Goal: Transaction & Acquisition: Purchase product/service

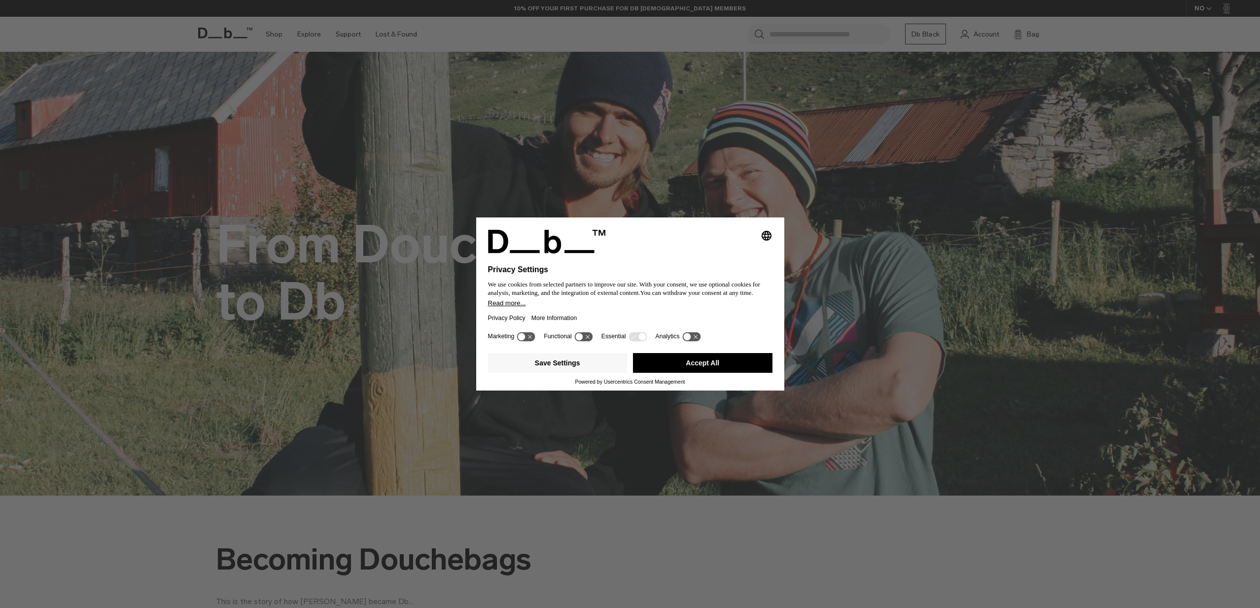
click at [675, 369] on button "Accept All" at bounding box center [703, 363] width 140 height 20
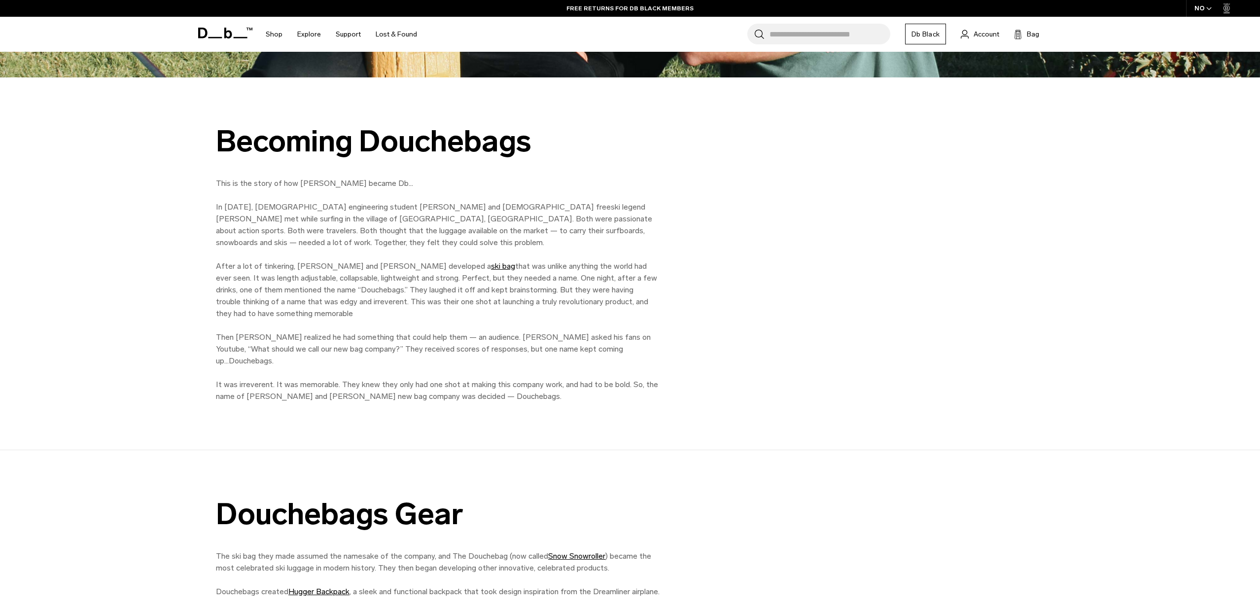
scroll to position [508, 0]
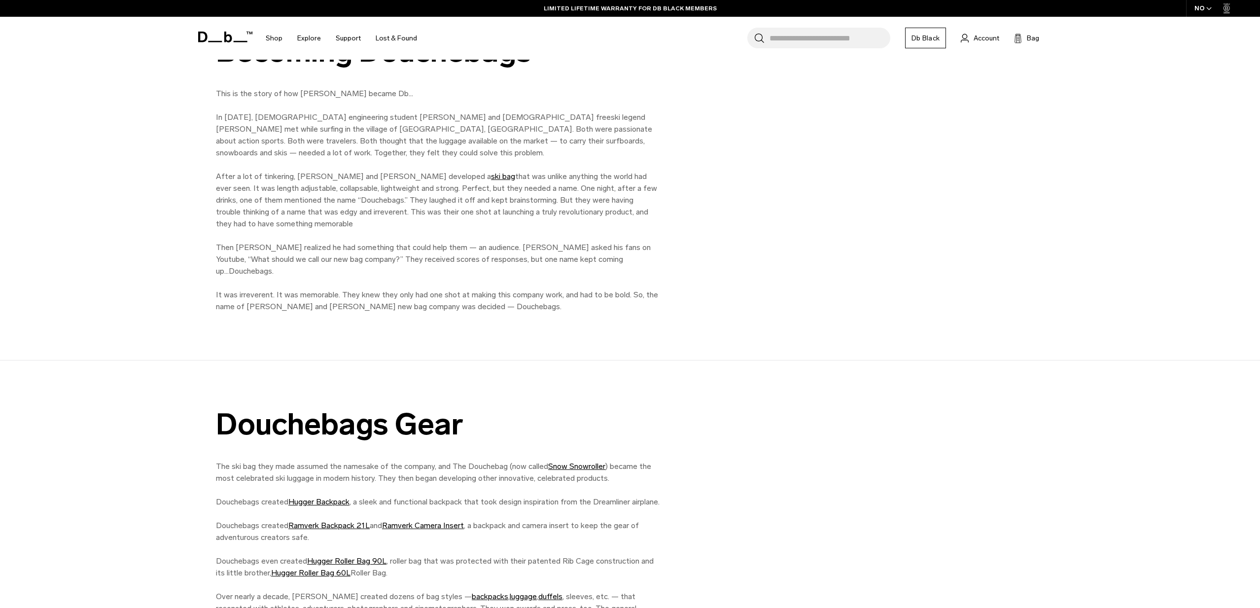
click at [896, 371] on div "Douchebags Gear The ski bag they made assumed the namesake of the company, and …" at bounding box center [630, 534] width 1260 height 349
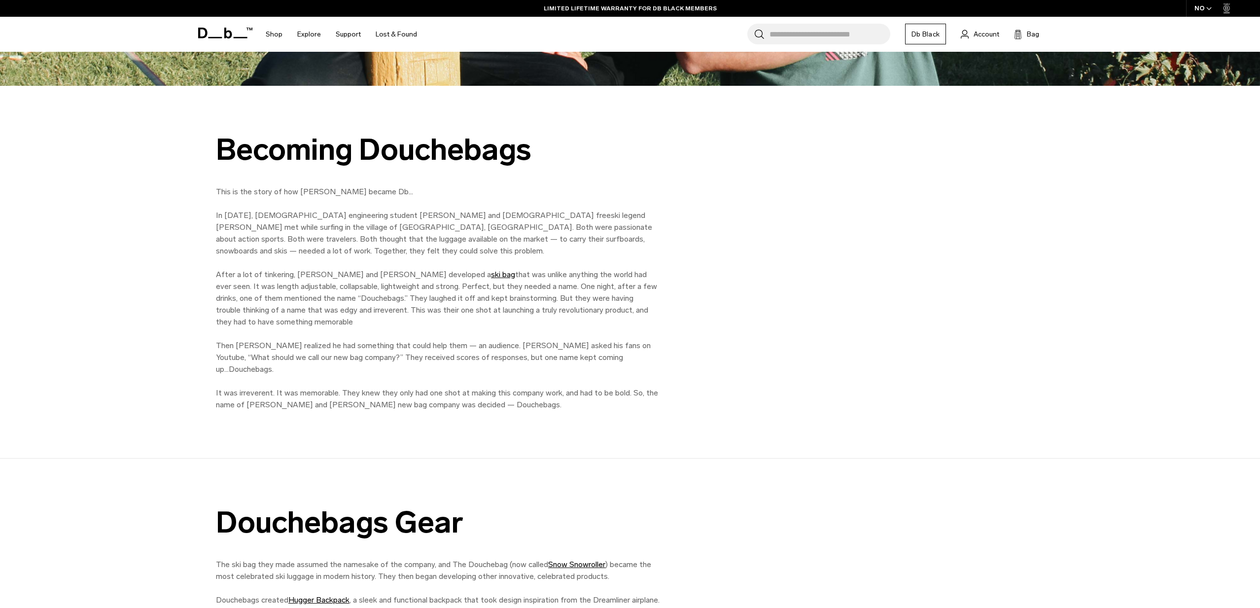
scroll to position [362, 0]
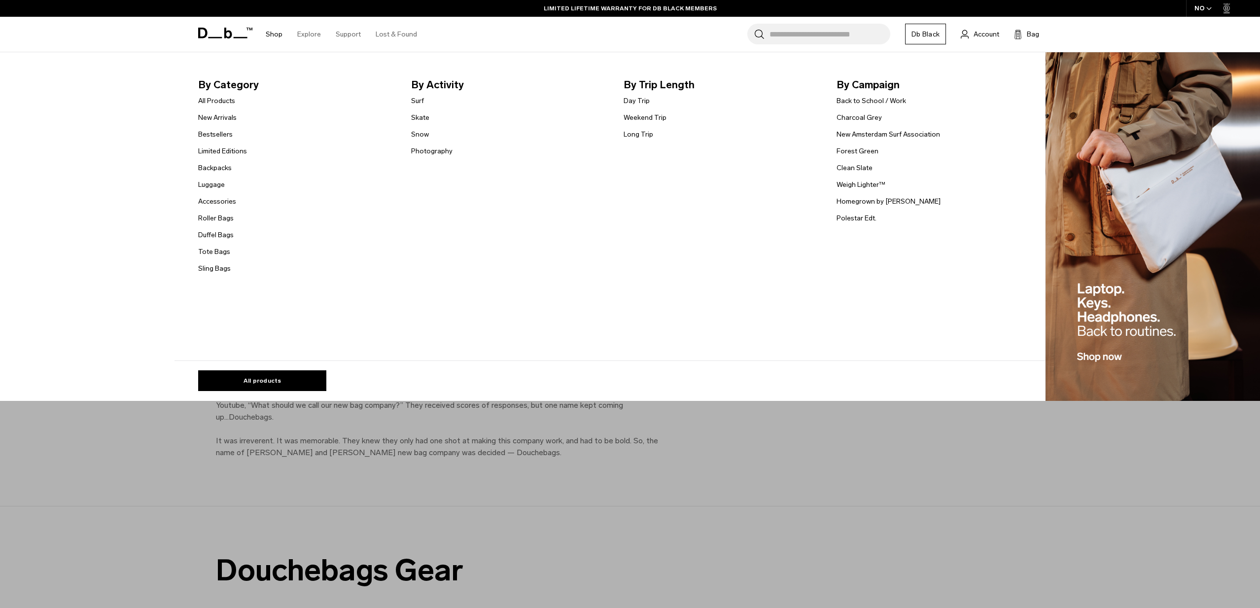
click at [272, 31] on link "Shop" at bounding box center [274, 34] width 17 height 35
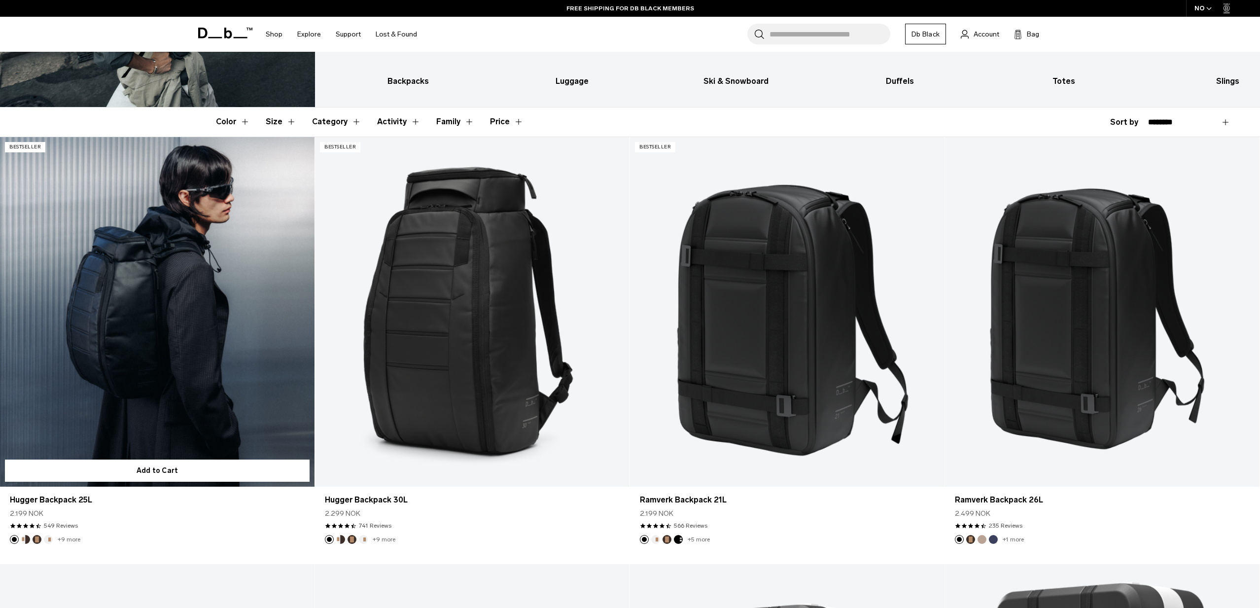
click at [121, 278] on link "Hugger Backpack 25L" at bounding box center [157, 312] width 315 height 350
